Goal: Task Accomplishment & Management: Use online tool/utility

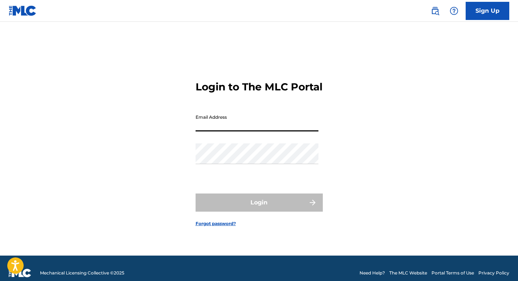
click at [271, 123] on input "Email Address" at bounding box center [256, 121] width 123 height 21
type input "[PERSON_NAME][EMAIL_ADDRESS][DOMAIN_NAME]"
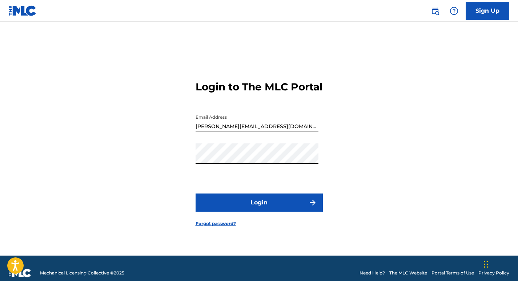
click at [255, 206] on button "Login" at bounding box center [258, 203] width 127 height 18
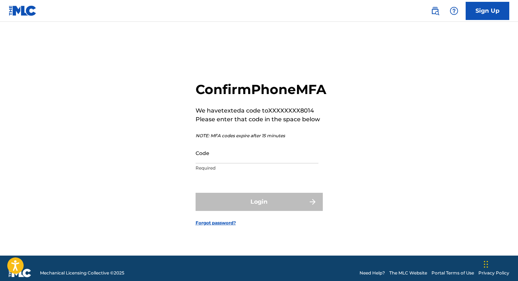
click at [246, 163] on input "Code" at bounding box center [256, 153] width 123 height 21
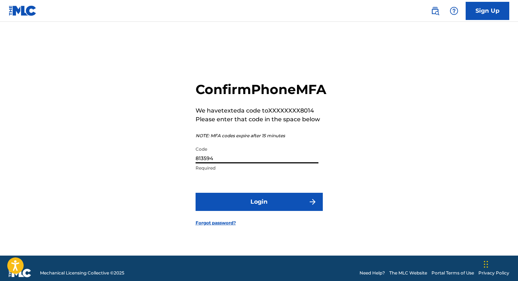
type input "813594"
click at [256, 206] on button "Login" at bounding box center [258, 202] width 127 height 18
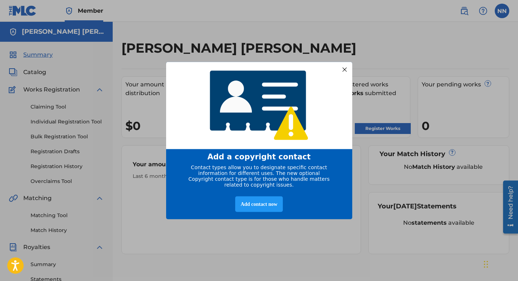
click at [344, 67] on div at bounding box center [343, 69] width 9 height 9
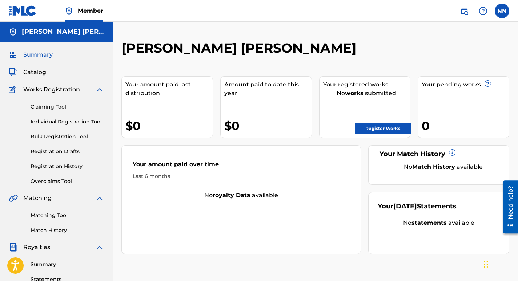
click at [396, 127] on link "Register Works" at bounding box center [382, 128] width 56 height 11
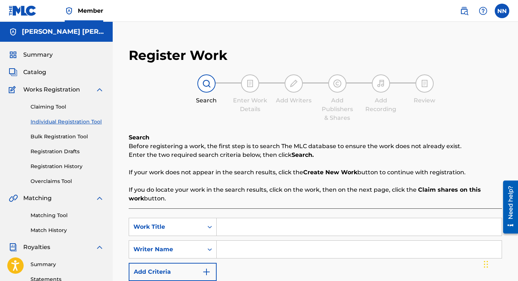
click at [392, 146] on p "Before registering a work, the first step is to search The MLC database to ensu…" at bounding box center [315, 146] width 373 height 9
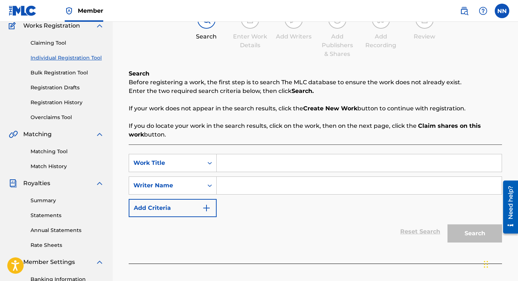
scroll to position [73, 0]
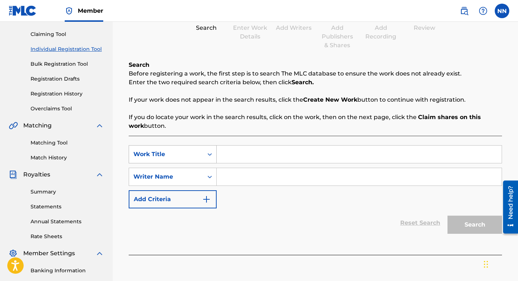
click at [210, 154] on icon "Search Form" at bounding box center [209, 154] width 7 height 7
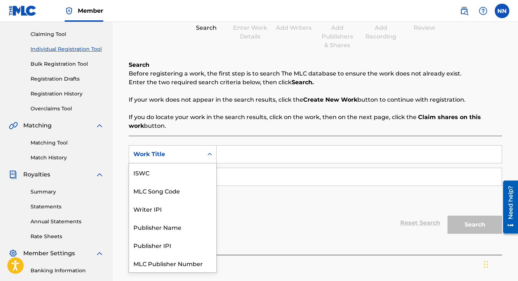
scroll to position [18, 0]
click at [244, 154] on input "Search Form" at bounding box center [358, 154] width 285 height 17
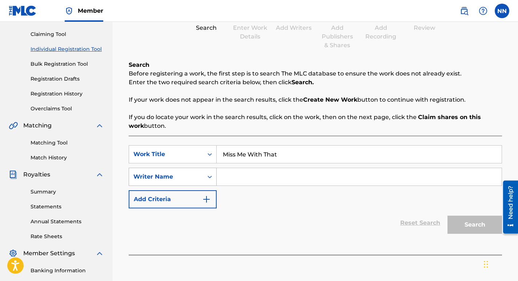
type input "Miss Me With That"
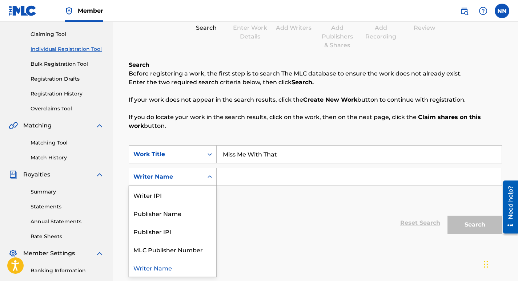
click at [211, 175] on icon "Search Form" at bounding box center [209, 176] width 7 height 7
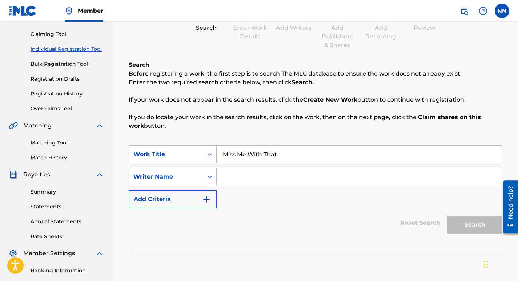
click at [235, 174] on input "Search Form" at bounding box center [358, 176] width 285 height 17
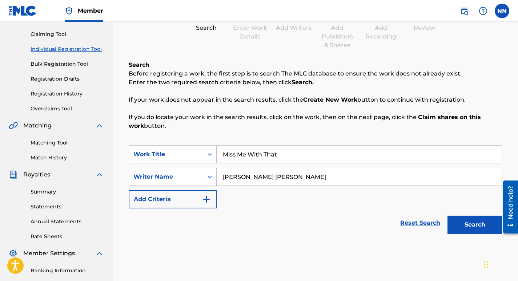
type input "[PERSON_NAME] [PERSON_NAME]"
click at [466, 224] on button "Search" at bounding box center [474, 225] width 54 height 18
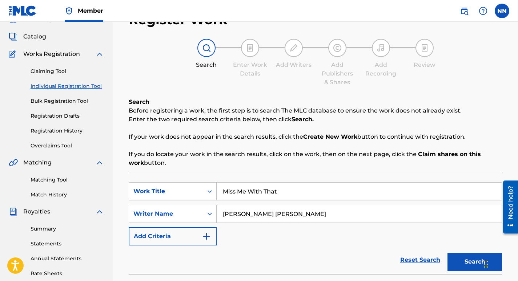
scroll to position [0, 0]
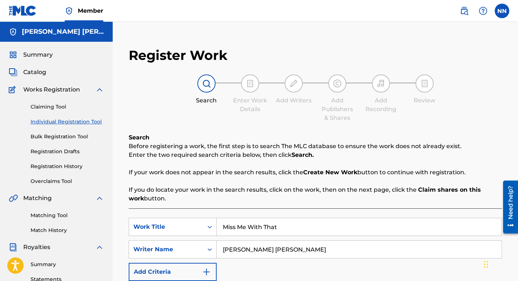
click at [70, 137] on link "Bulk Registration Tool" at bounding box center [67, 137] width 73 height 8
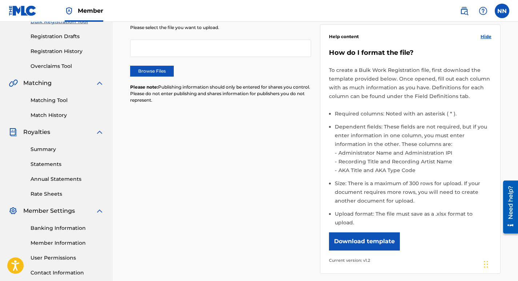
scroll to position [117, 0]
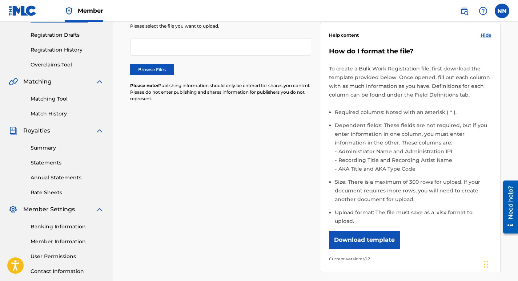
click at [370, 231] on button "Download template" at bounding box center [364, 240] width 71 height 18
